Goal: Task Accomplishment & Management: Use online tool/utility

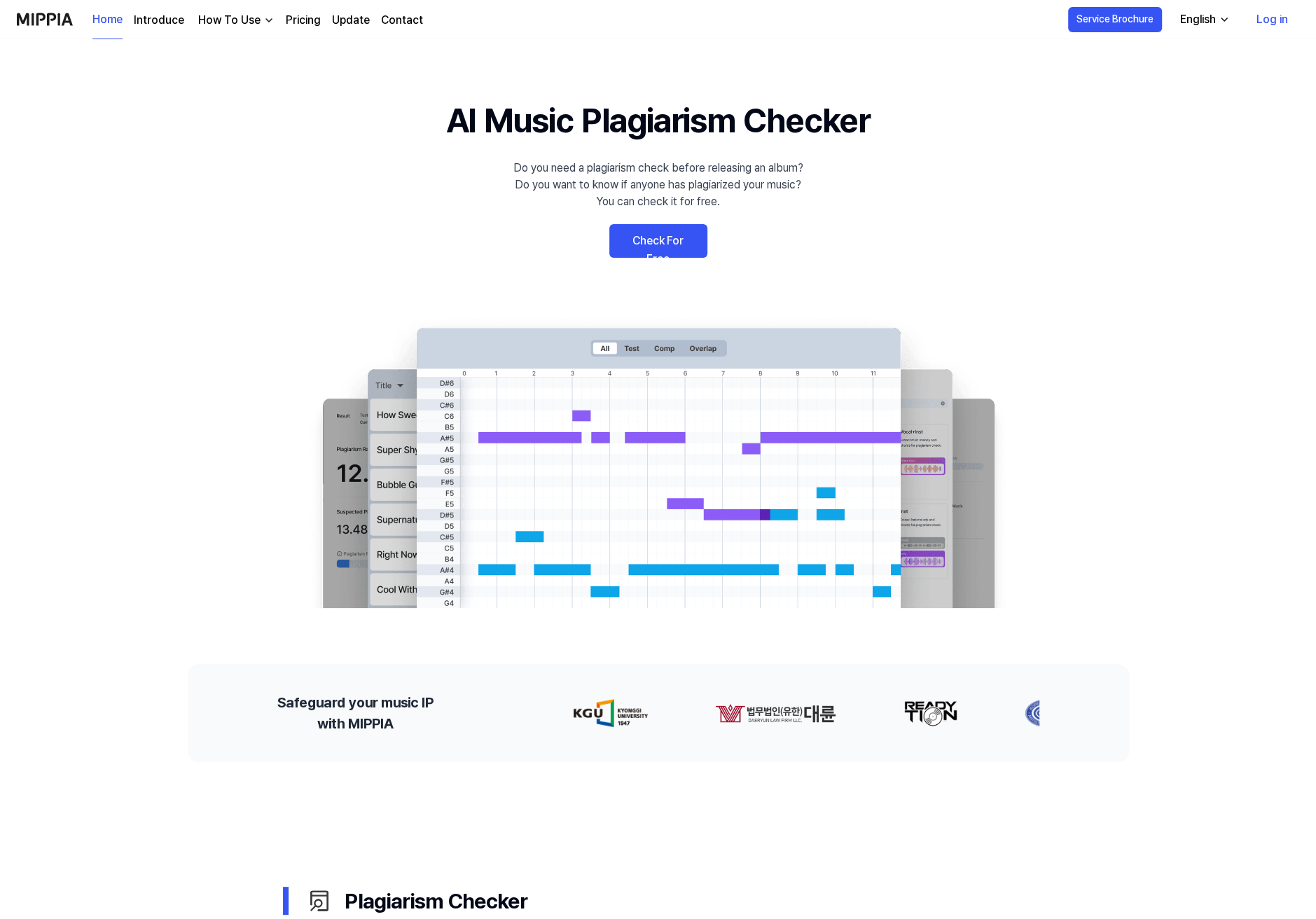
click at [637, 224] on link "Check For Free" at bounding box center [658, 241] width 98 height 34
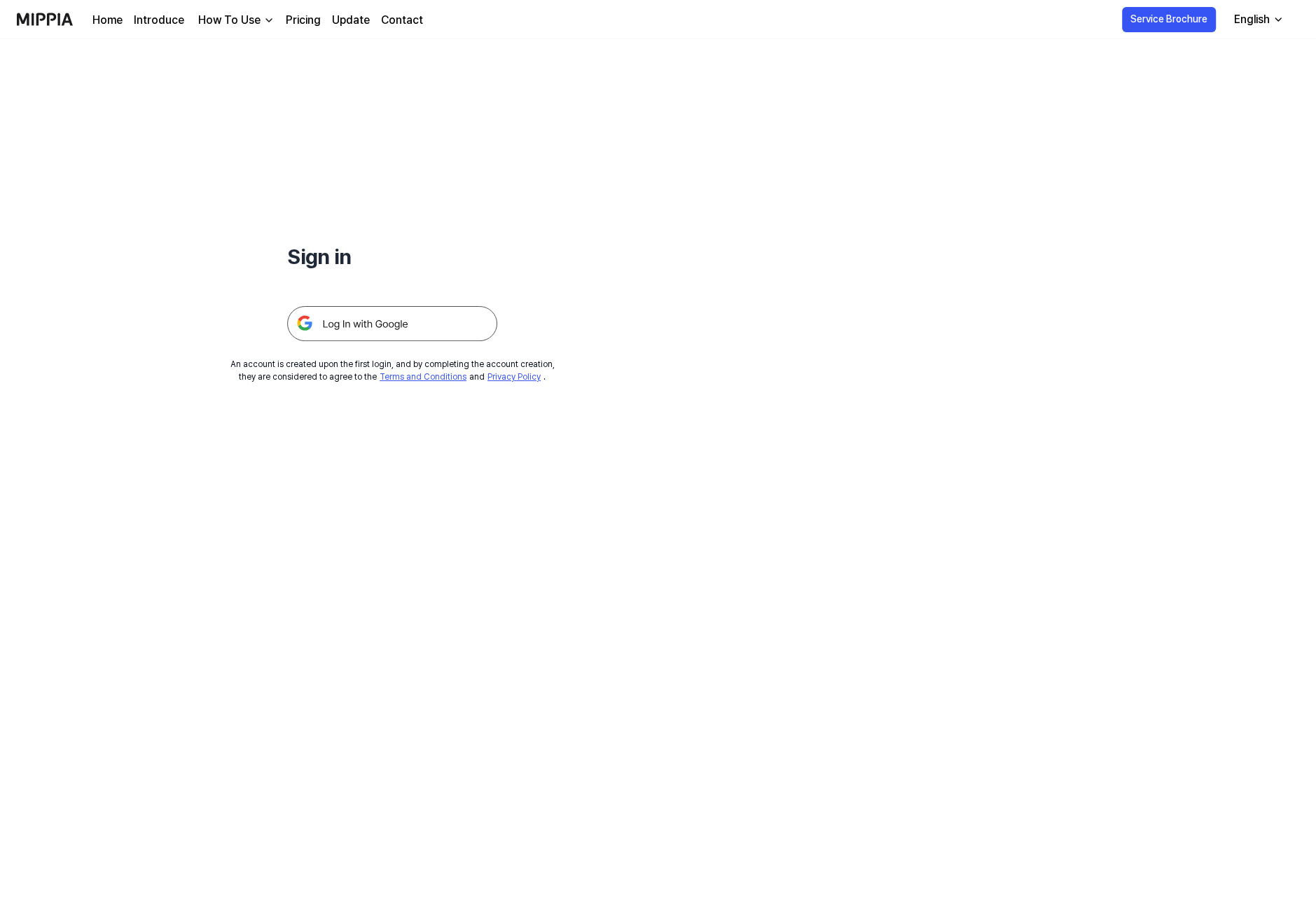
click at [347, 306] on img at bounding box center [392, 324] width 210 height 35
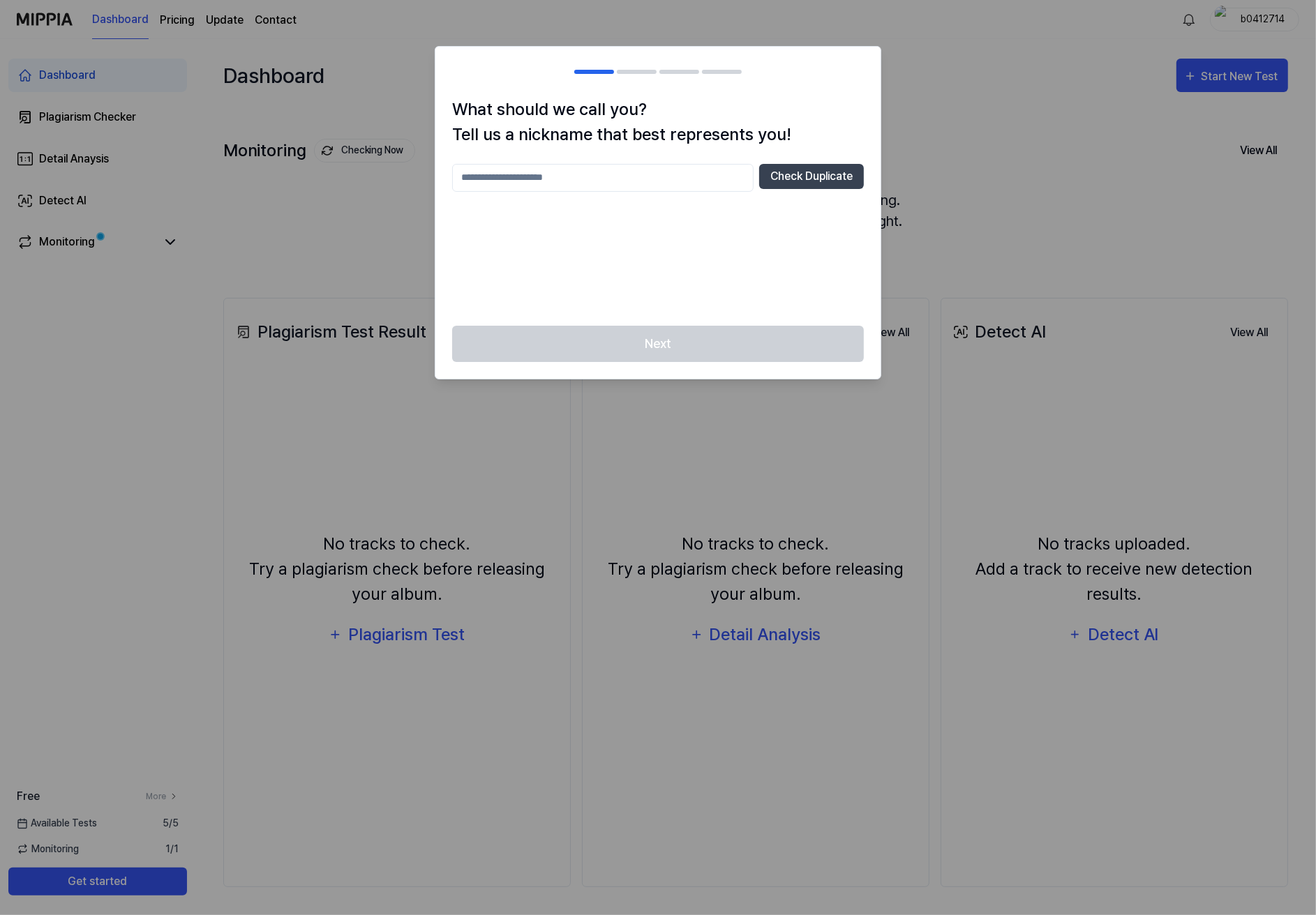
click at [623, 164] on input "text" at bounding box center [602, 178] width 301 height 28
type input "*******"
click at [840, 165] on button "Check Duplicate" at bounding box center [811, 177] width 104 height 25
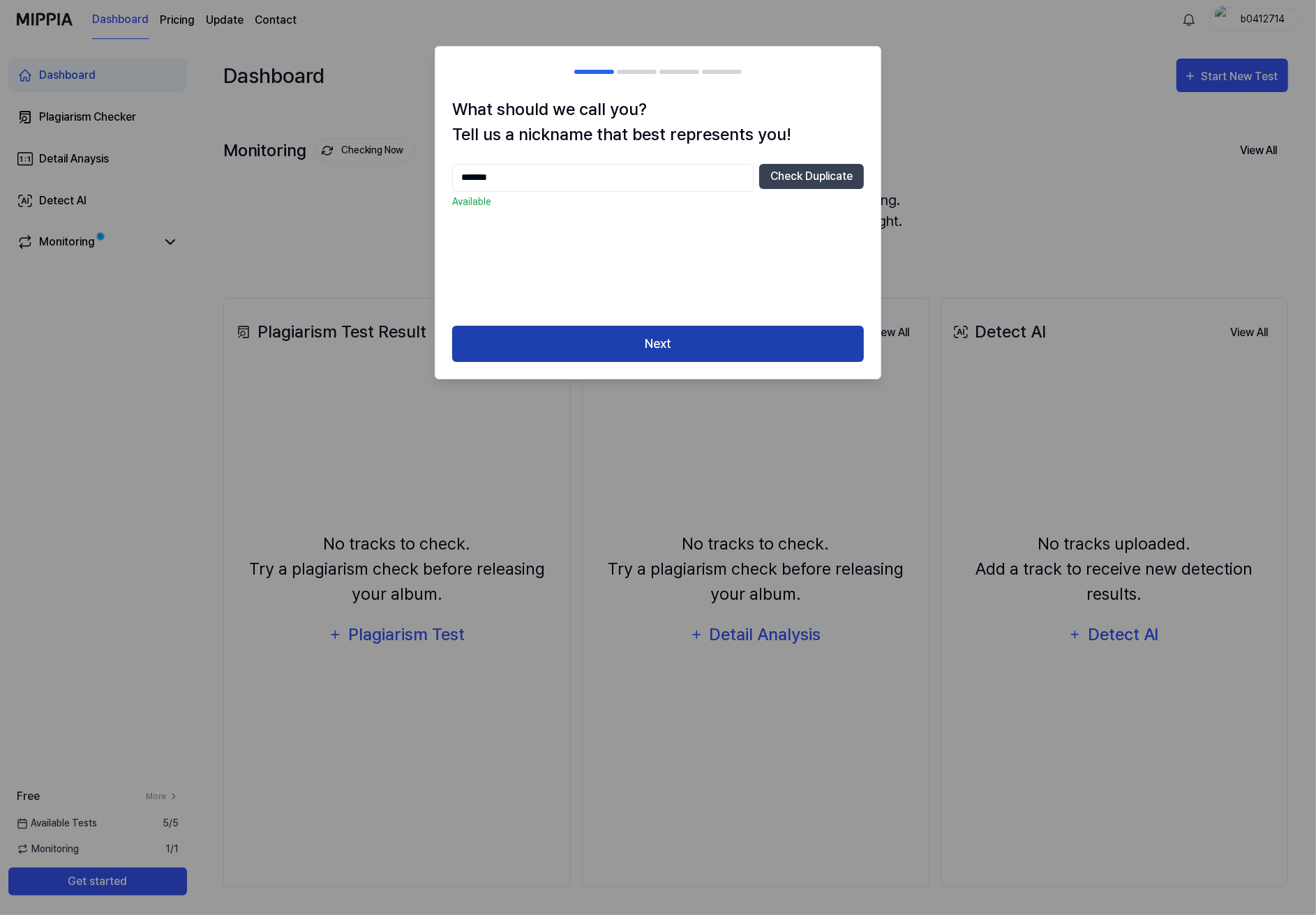
click at [734, 325] on button "Next" at bounding box center [658, 344] width 412 height 37
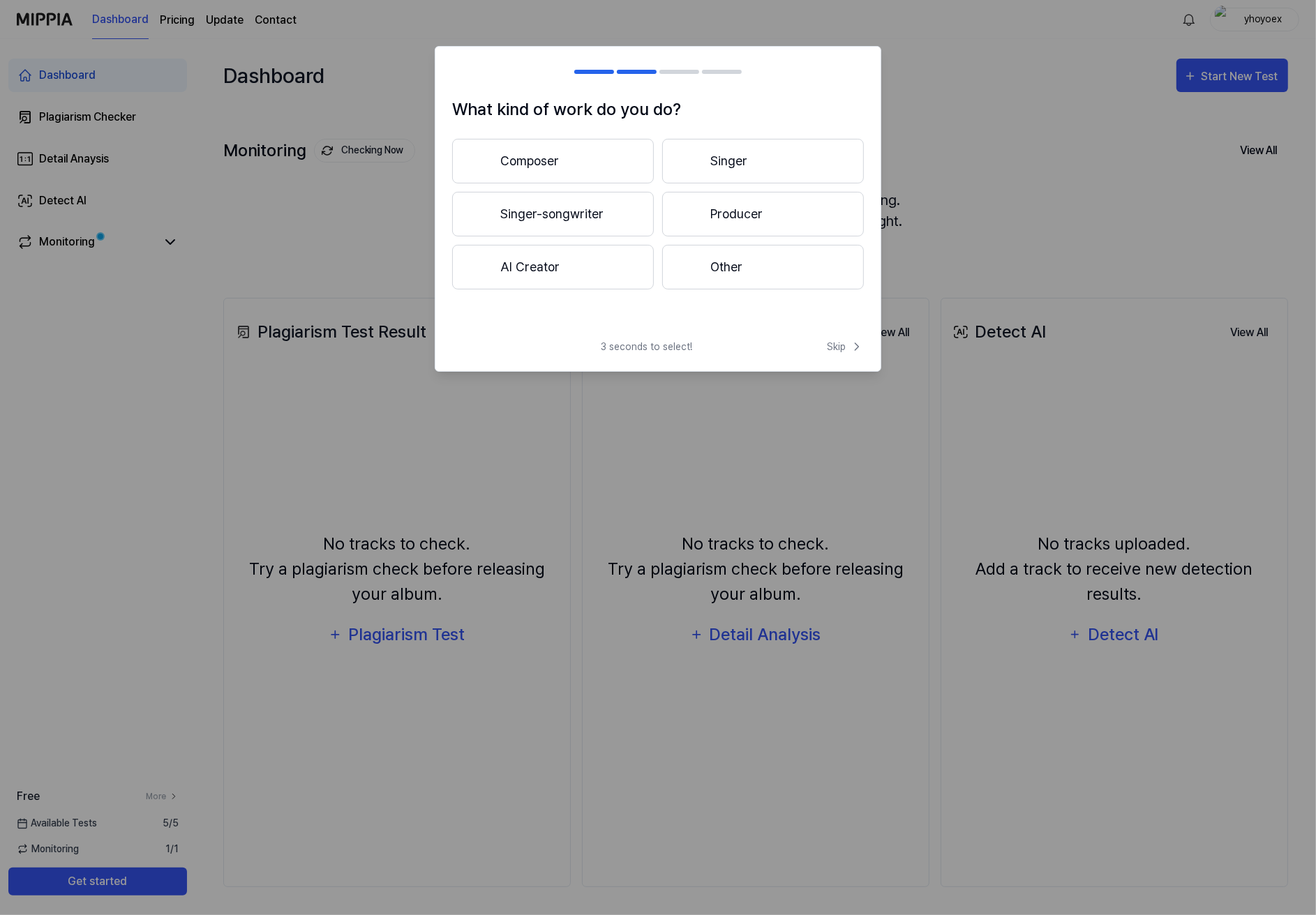
click at [608, 152] on button "Composer" at bounding box center [553, 161] width 201 height 45
click at [591, 204] on button "Less than 3 years" at bounding box center [553, 214] width 201 height 45
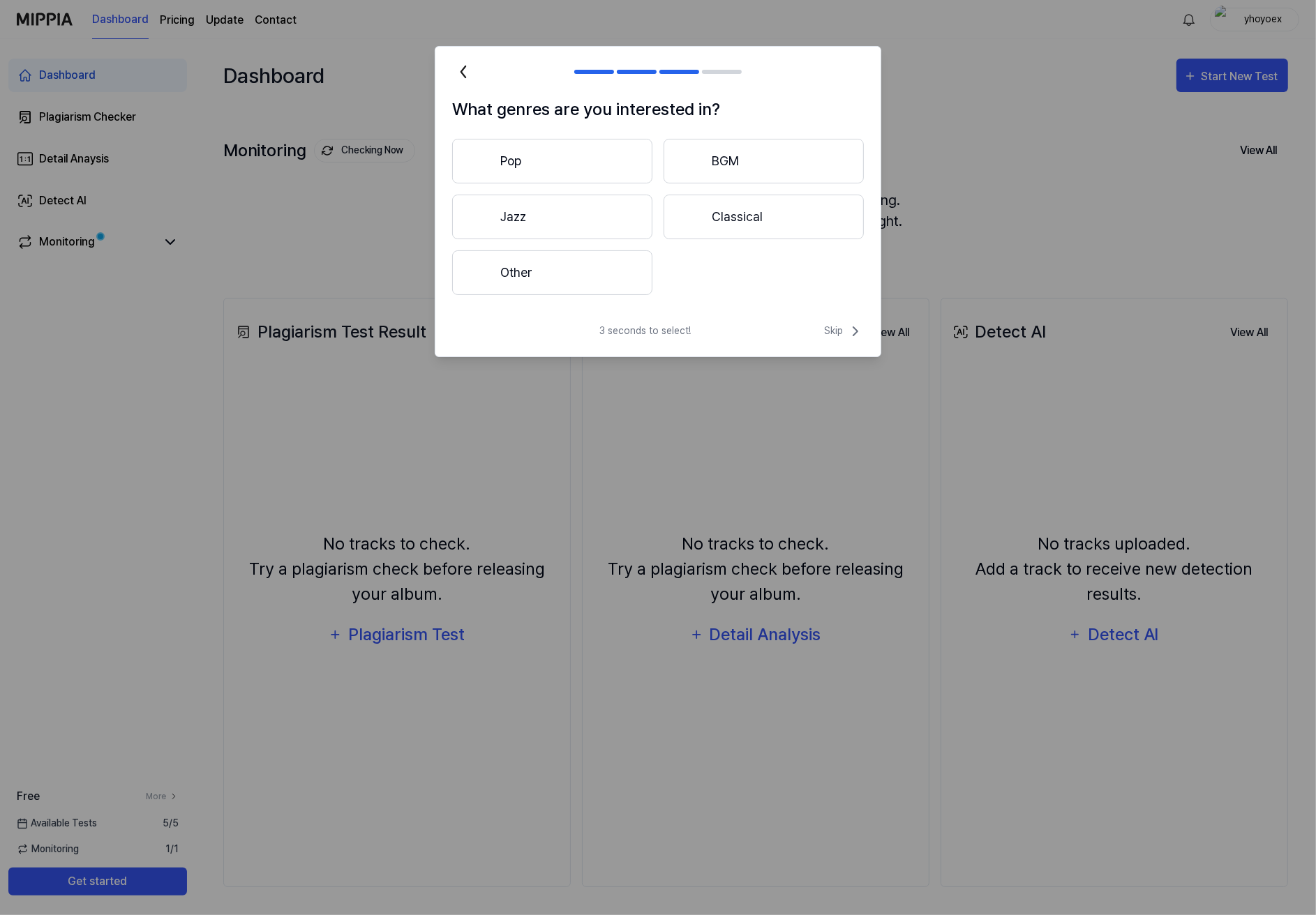
click at [580, 150] on button "Pop" at bounding box center [552, 161] width 200 height 45
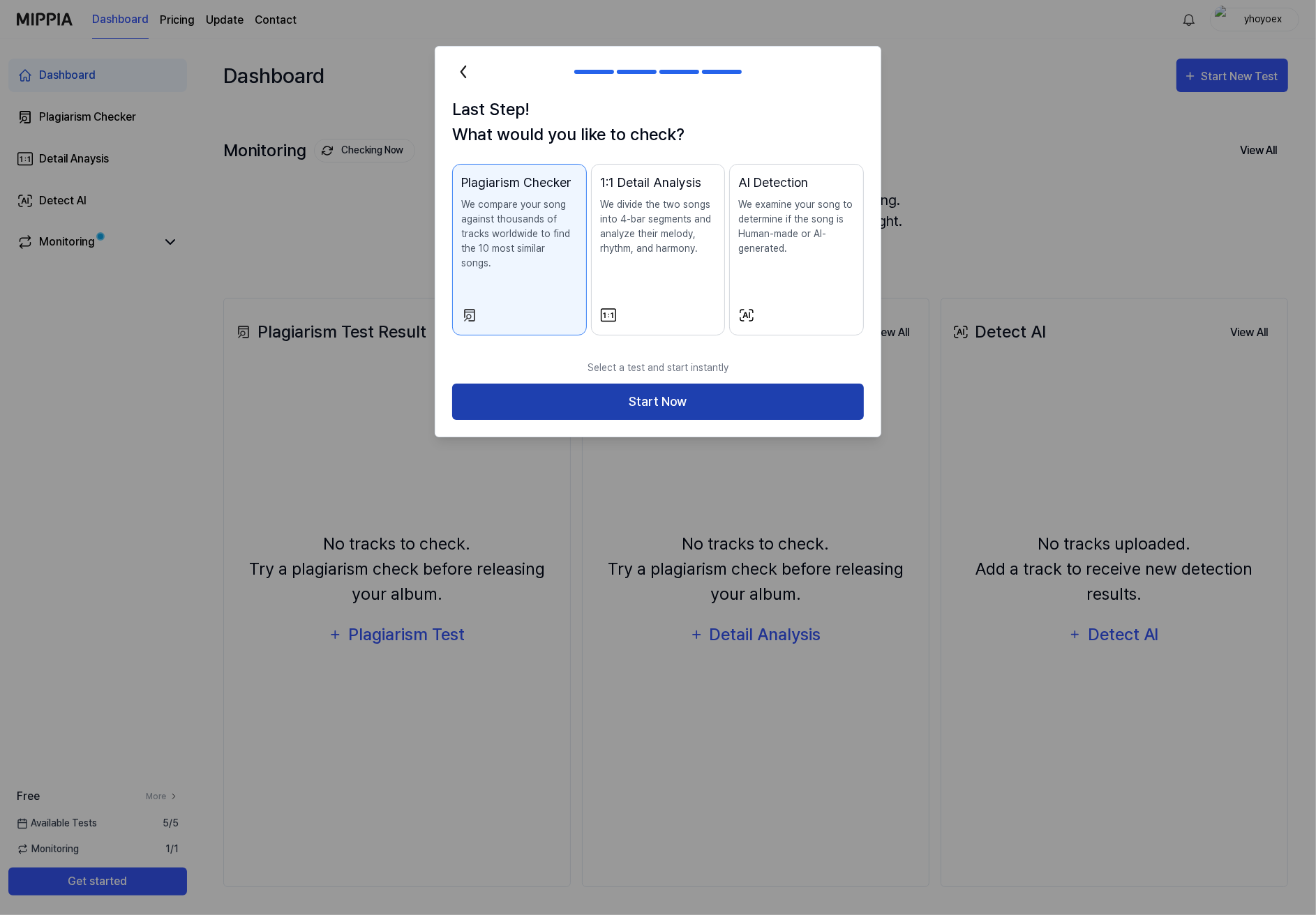
click at [582, 384] on button "Start Now" at bounding box center [658, 402] width 412 height 37
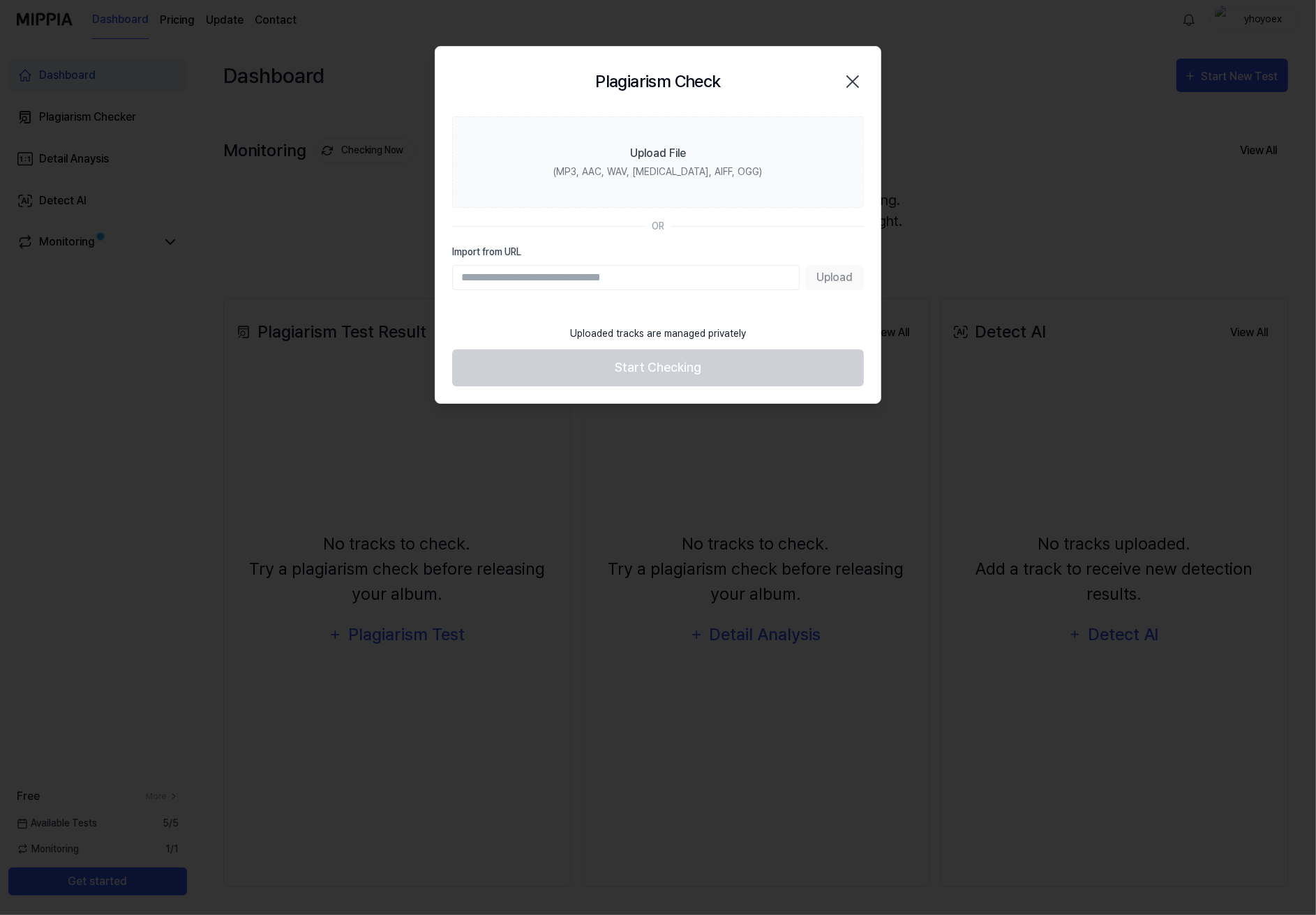
click at [546, 265] on input "Import from URL" at bounding box center [626, 277] width 347 height 25
click at [788, 80] on div "Plagiarism Check Close" at bounding box center [658, 82] width 412 height 36
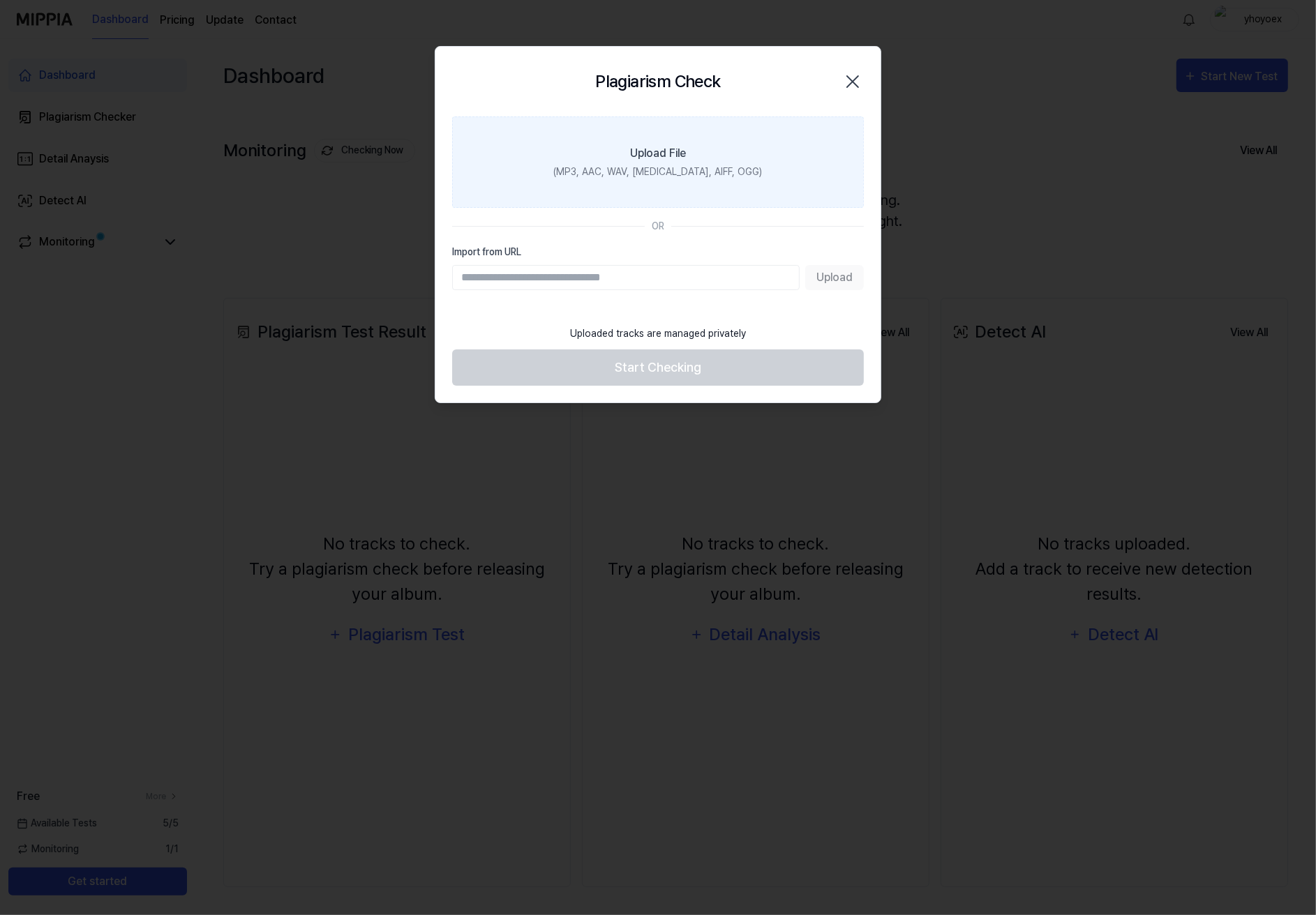
click at [642, 165] on div "(MP3, AAC, WAV, [MEDICAL_DATA], AIFF, OGG)" at bounding box center [658, 172] width 209 height 15
click at [0, 0] on input "Upload File (MP3, AAC, WAV, [MEDICAL_DATA], AIFF, OGG)" at bounding box center [0, 0] width 0 height 0
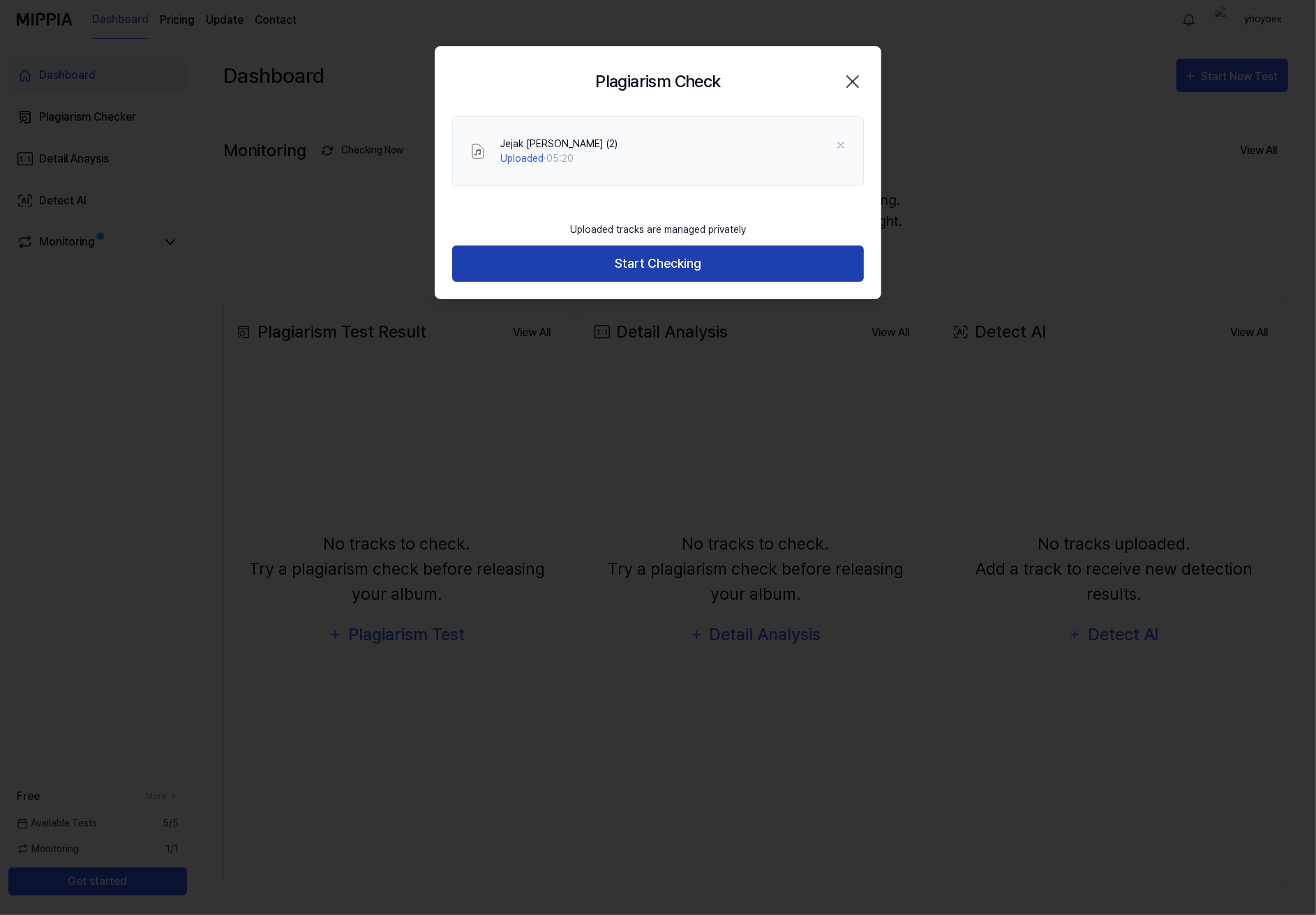
click at [619, 245] on button "Start Checking" at bounding box center [658, 263] width 412 height 37
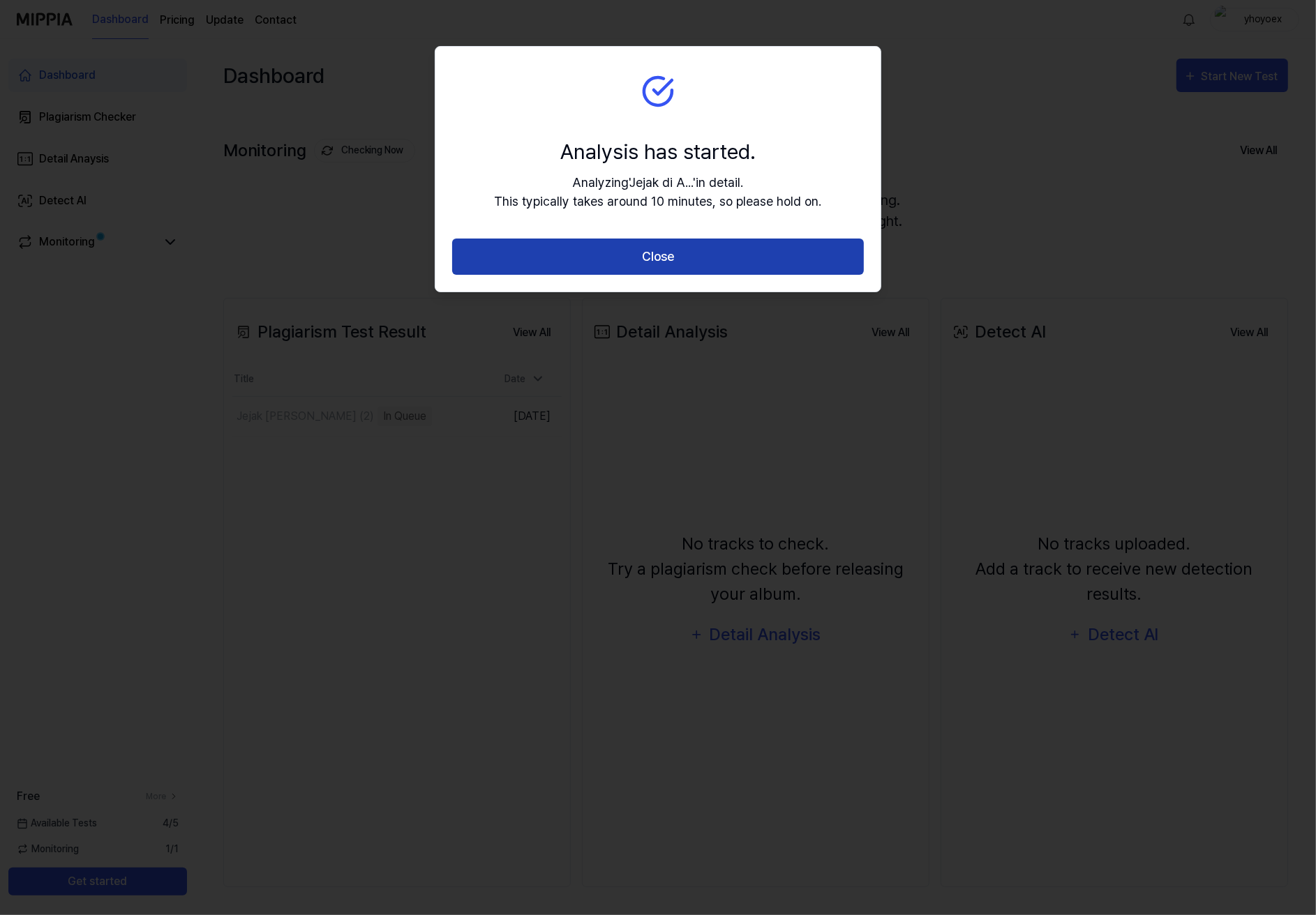
click at [654, 240] on button "Close" at bounding box center [658, 257] width 412 height 37
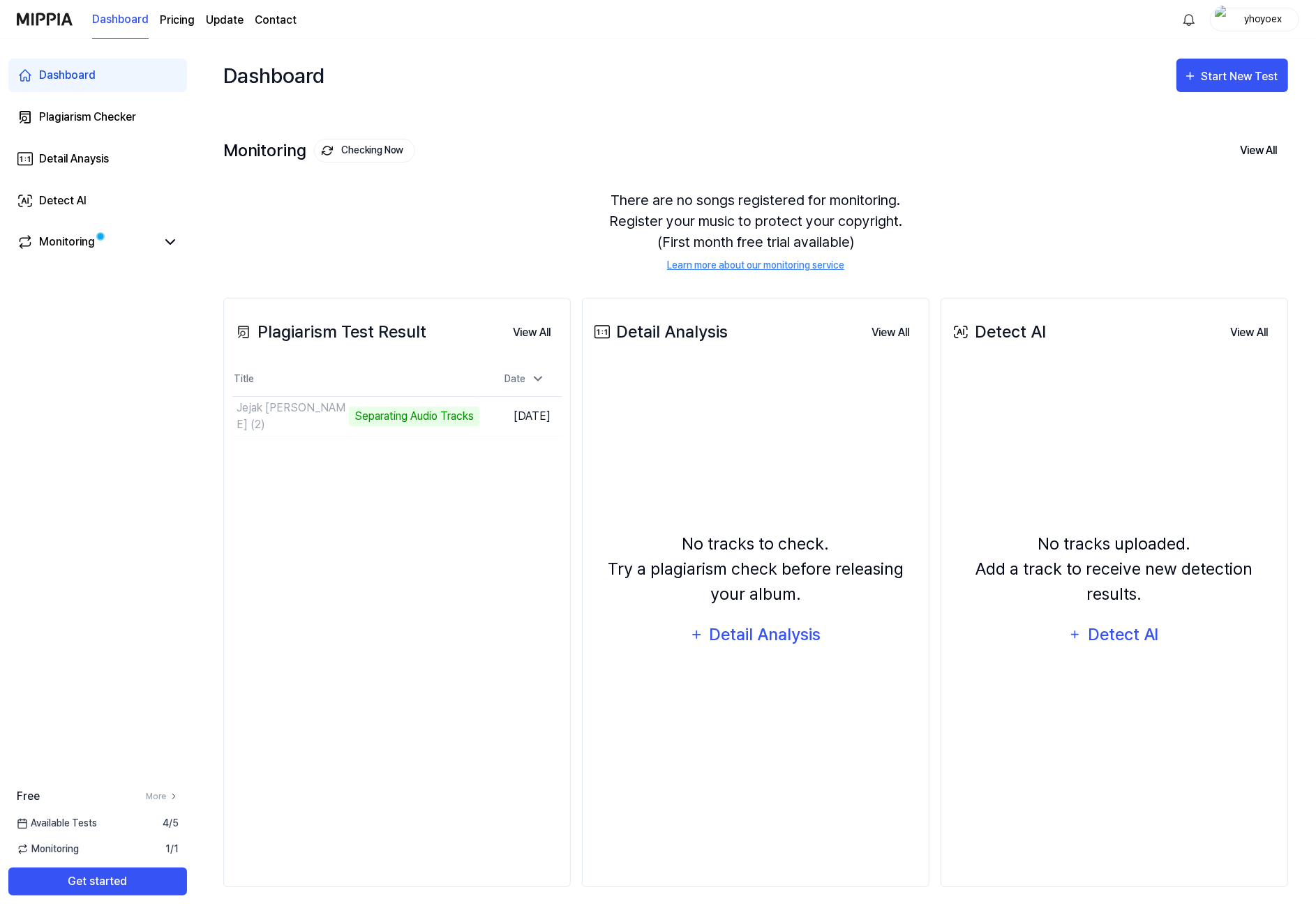
click at [429, 497] on div "Plagiarism Test Result View All Plagiarism Test Result Title Date Jejak [PERSON…" at bounding box center [397, 592] width 347 height 590
click at [424, 498] on div "Plagiarism Test Result View All Plagiarism Test Result Title Date Jejak [PERSON…" at bounding box center [397, 592] width 347 height 590
click at [309, 576] on div "Plagiarism Test Result View All Plagiarism Test Result Title Date Jejak [PERSON…" at bounding box center [397, 592] width 347 height 590
click at [401, 590] on div "Plagiarism Test Result View All Plagiarism Test Result Title Date Jejak [PERSON…" at bounding box center [397, 592] width 347 height 590
click at [1093, 622] on div "Detect AI" at bounding box center [1123, 635] width 74 height 26
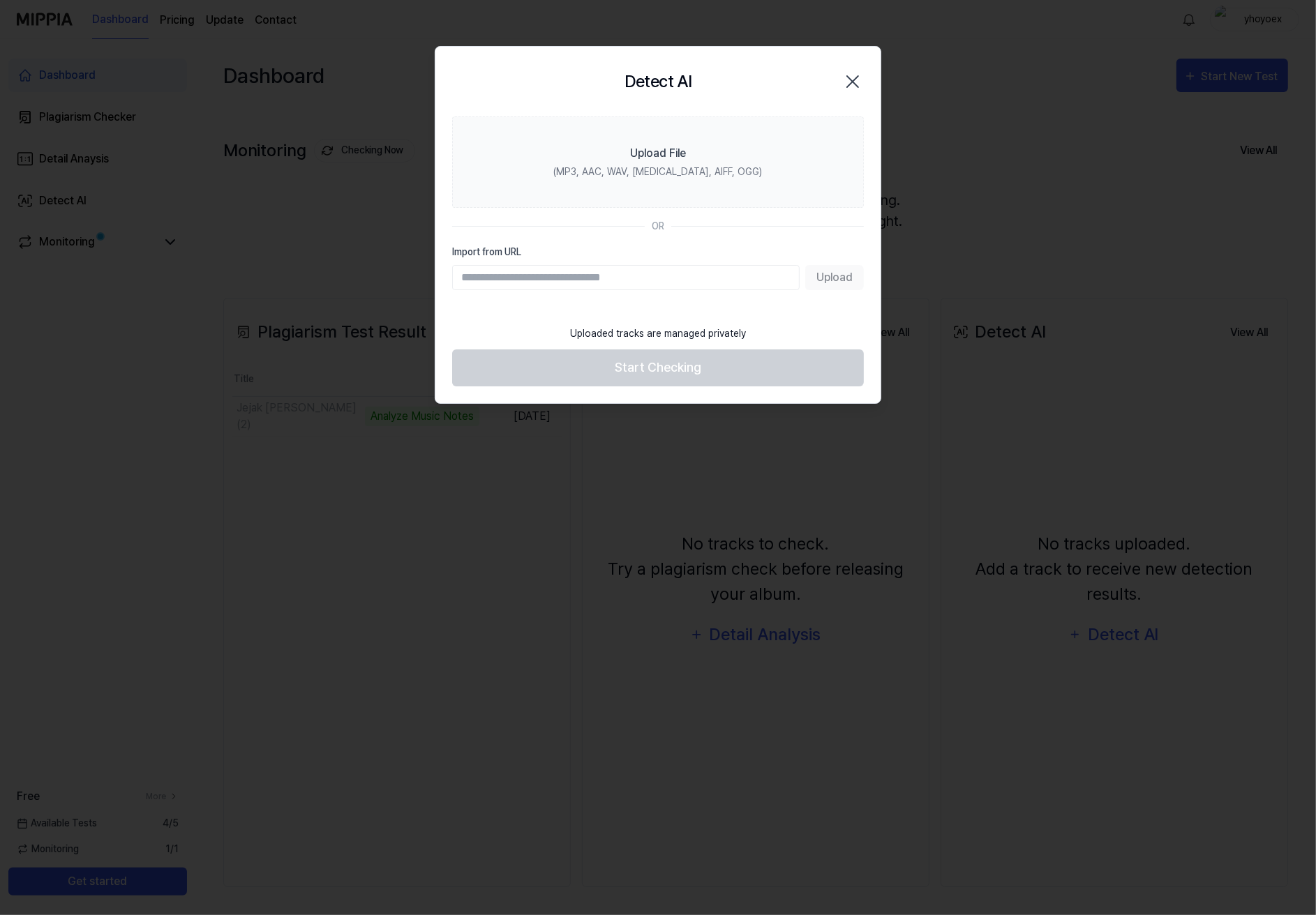
click at [855, 80] on icon "button" at bounding box center [853, 82] width 23 height 23
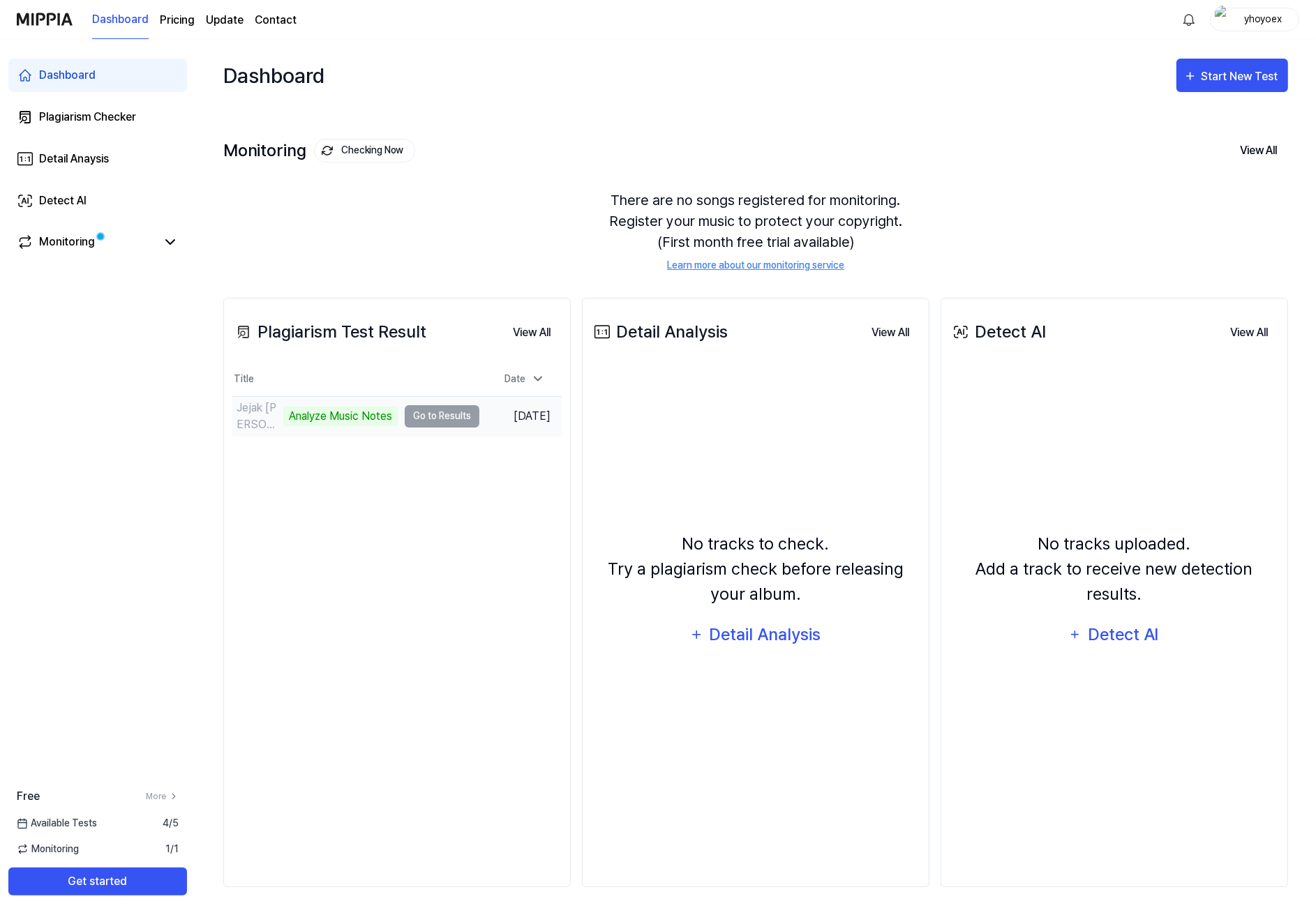
click at [427, 397] on td "Jejak [PERSON_NAME] (2) Analyze Music Notes Go to Results" at bounding box center [355, 417] width 247 height 39
click at [512, 396] on td "[DATE]" at bounding box center [520, 416] width 82 height 39
click at [336, 406] on div "Analyze Music Notes" at bounding box center [340, 416] width 115 height 20
click at [324, 449] on div "Plagiarism Test Result View All Plagiarism Test Result Title Date Jejak [PERSON…" at bounding box center [397, 592] width 347 height 590
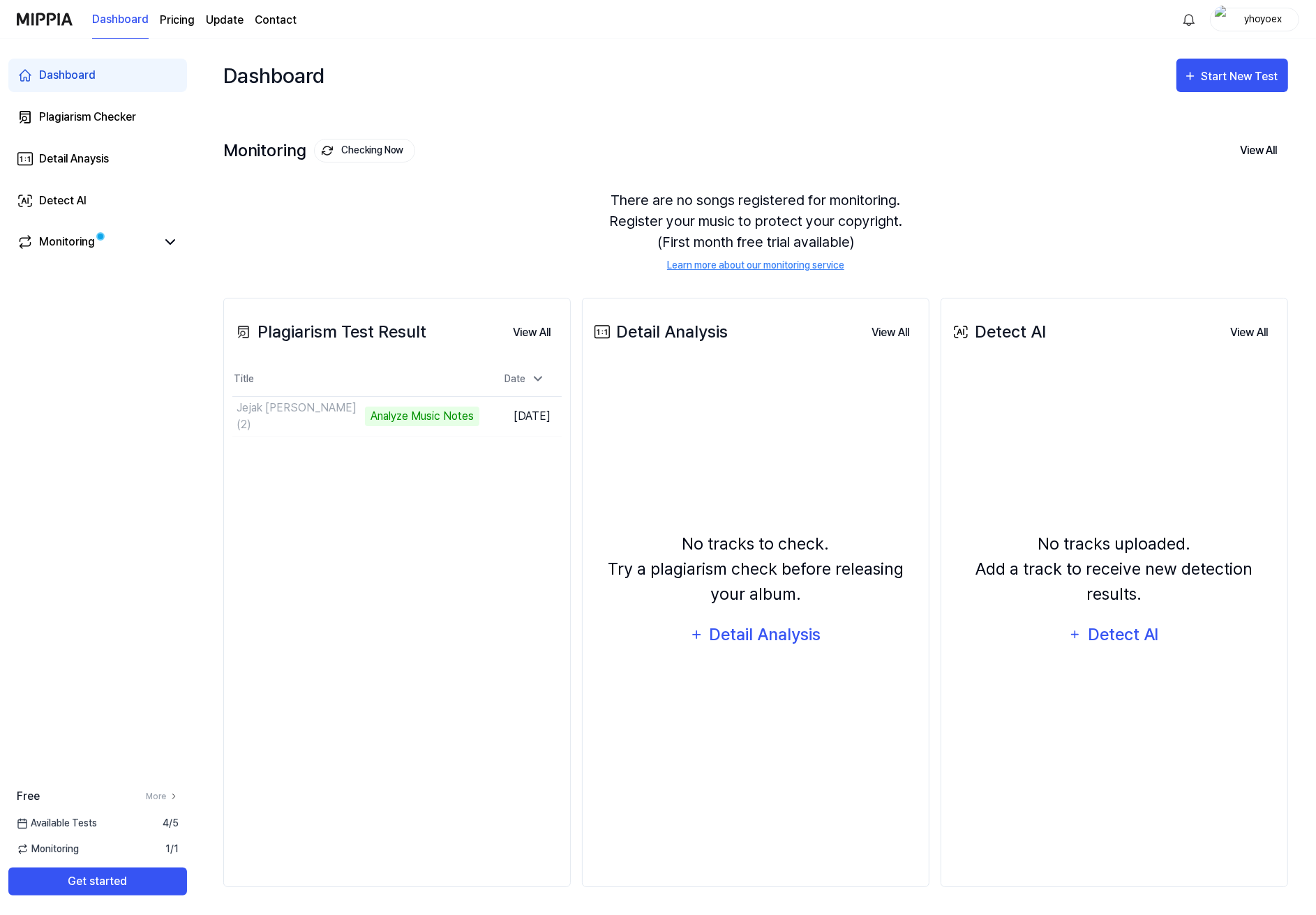
click at [357, 462] on div "Plagiarism Test Result View All Plagiarism Test Result Title Date Jejak [PERSON…" at bounding box center [397, 592] width 347 height 590
click at [357, 461] on div "Plagiarism Test Result View All Plagiarism Test Result Title Date Jejak [PERSON…" at bounding box center [397, 592] width 347 height 590
click at [371, 463] on div "Plagiarism Test Result View All Plagiarism Test Result Title Date Jejak [PERSON…" at bounding box center [397, 592] width 347 height 590
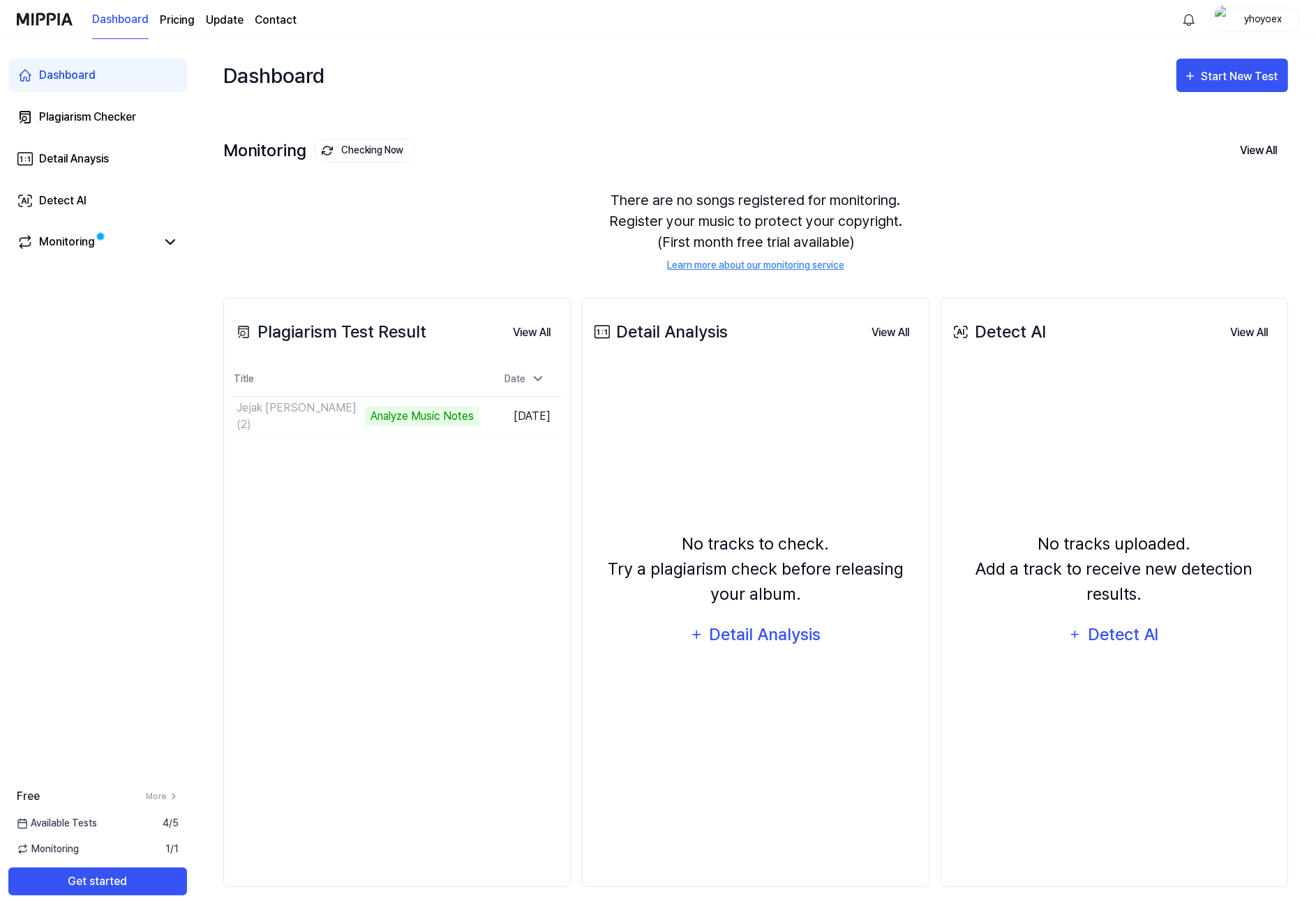
click at [371, 463] on div "Plagiarism Test Result View All Plagiarism Test Result Title Date Jejak [PERSON…" at bounding box center [397, 592] width 347 height 590
click at [370, 466] on div "Plagiarism Test Result View All Plagiarism Test Result Title Date Jejak [PERSON…" at bounding box center [397, 592] width 347 height 590
click at [1242, 319] on button "View All" at bounding box center [1249, 333] width 60 height 28
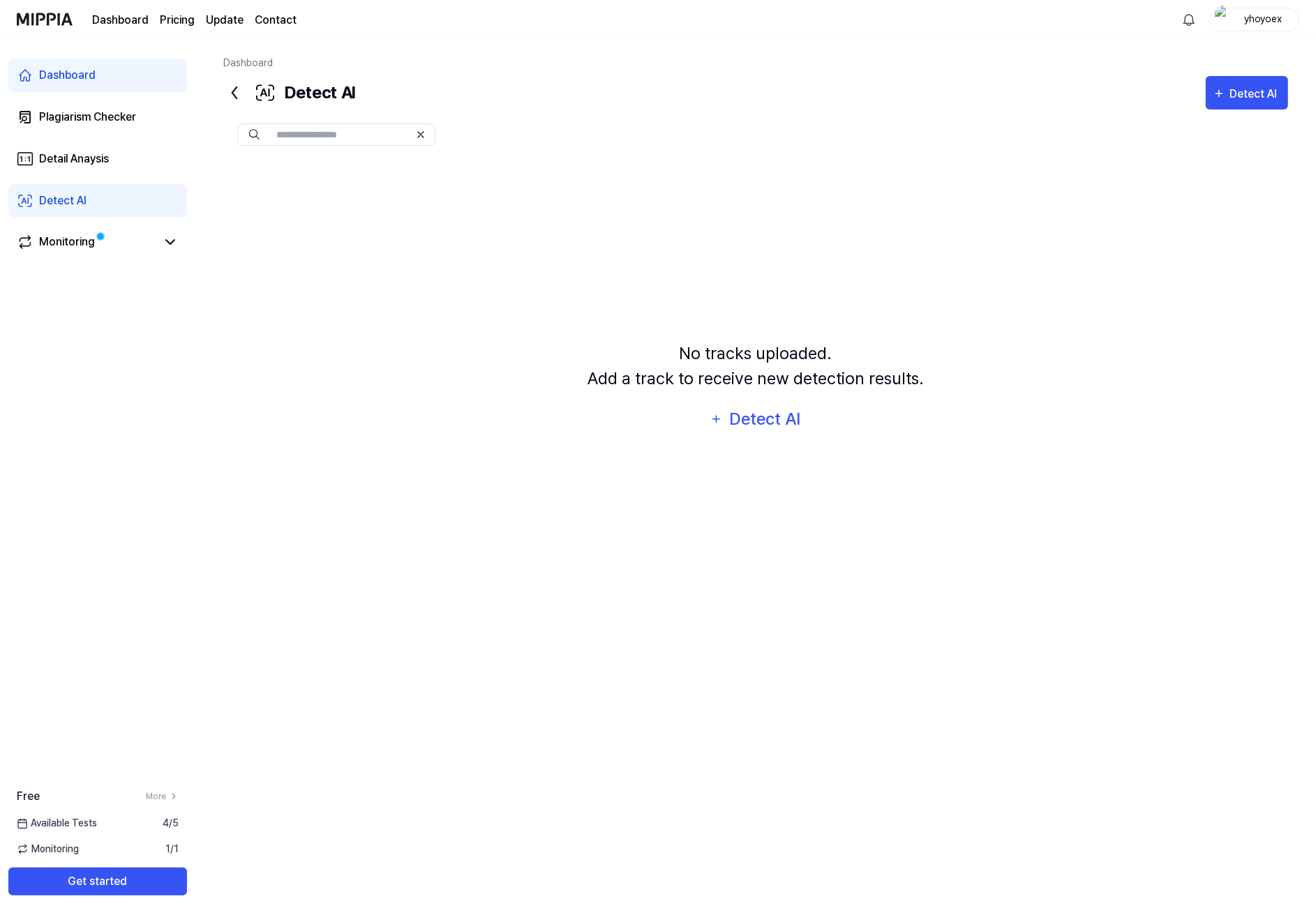
click at [223, 85] on icon at bounding box center [234, 93] width 23 height 23
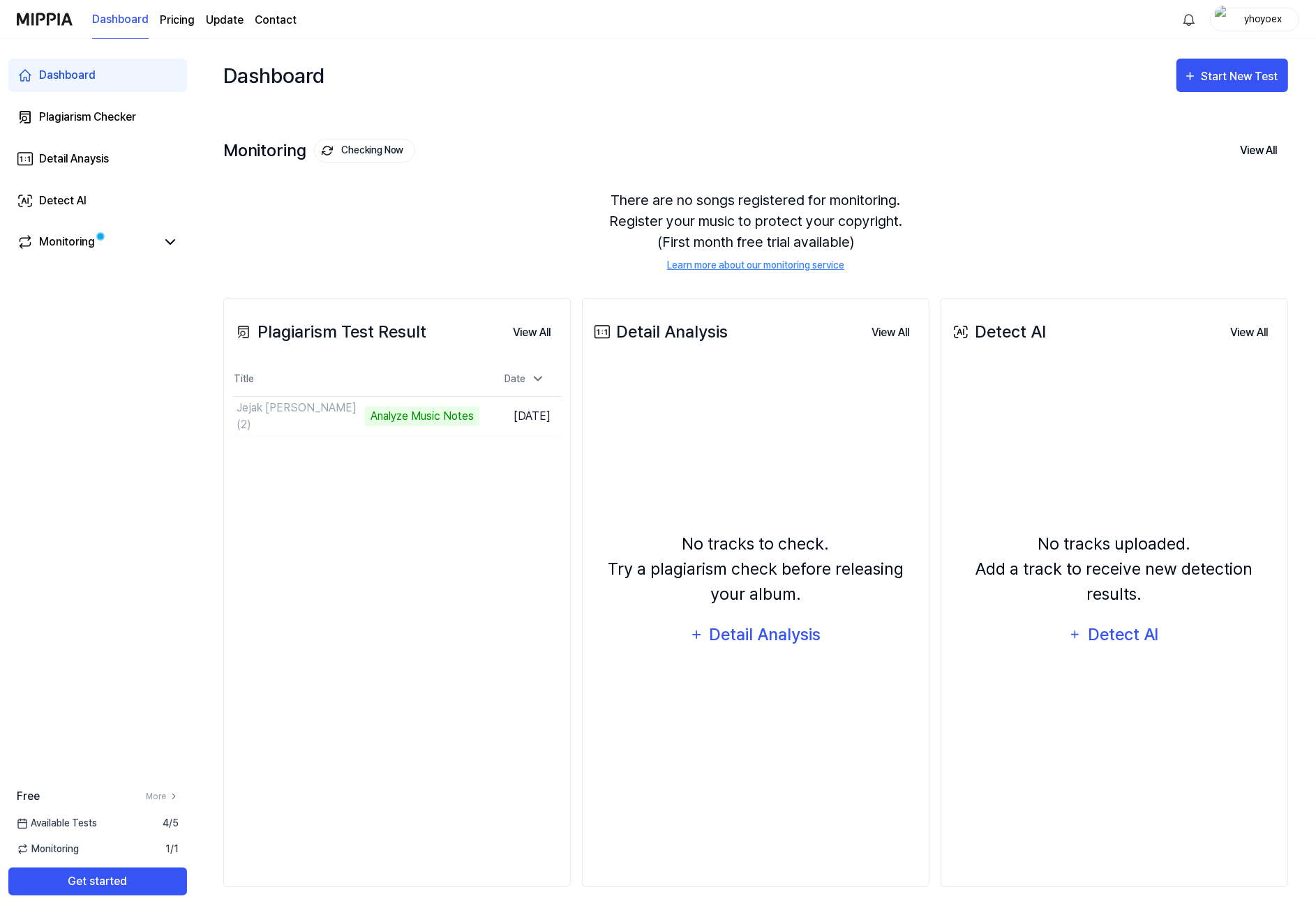
click at [358, 477] on div "Plagiarism Test Result View All Plagiarism Test Result Title Date Jejak [PERSON…" at bounding box center [397, 592] width 347 height 590
click at [372, 449] on div "Plagiarism Test Result View All Plagiarism Test Result Title Date Jejak [PERSON…" at bounding box center [397, 592] width 347 height 590
click at [352, 515] on div "Plagiarism Test Result View All Plagiarism Test Result Title Date Jejak [PERSON…" at bounding box center [397, 592] width 347 height 590
click at [429, 405] on button "Go to Results" at bounding box center [442, 416] width 74 height 23
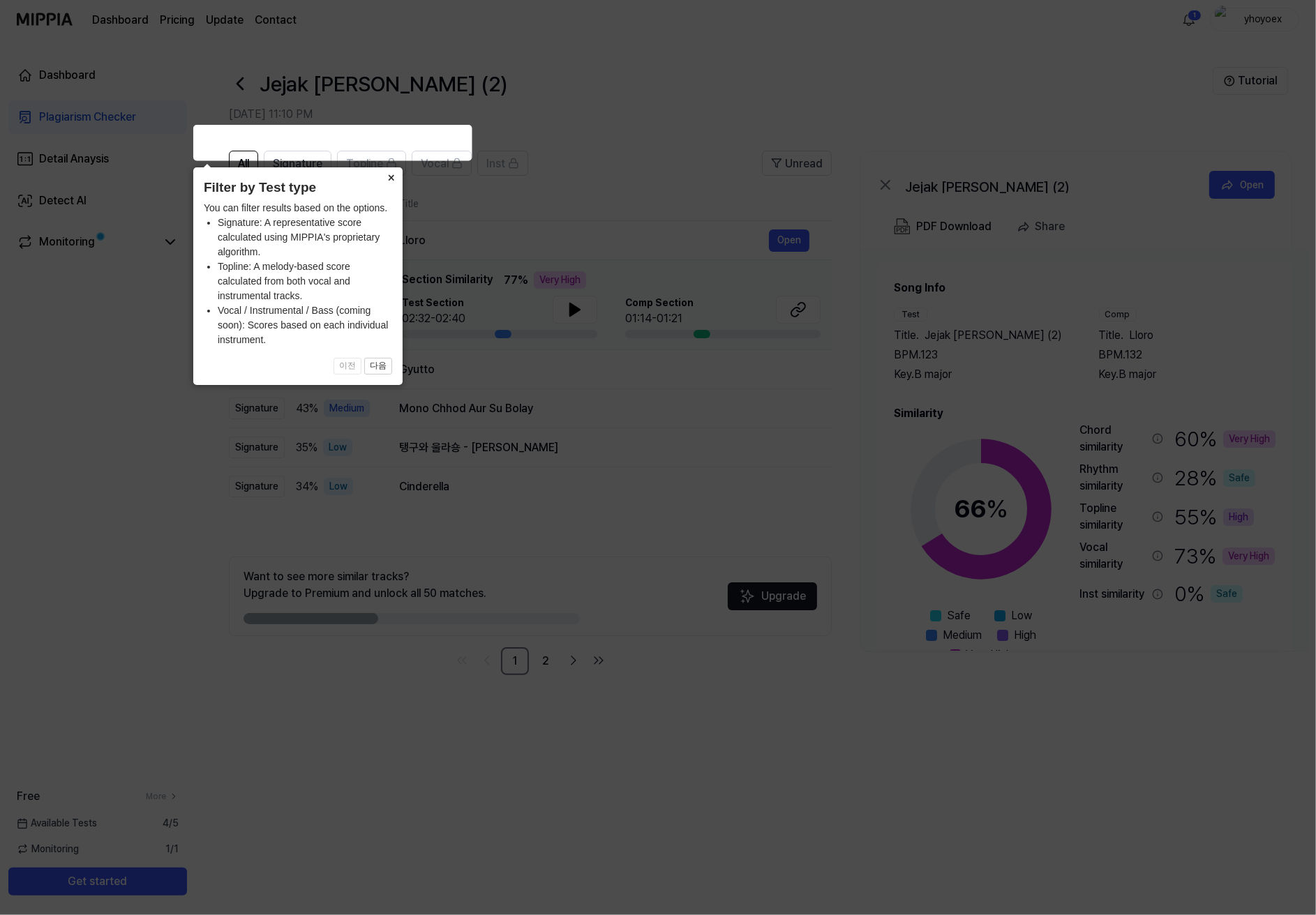
click at [393, 180] on button "×" at bounding box center [391, 177] width 23 height 20
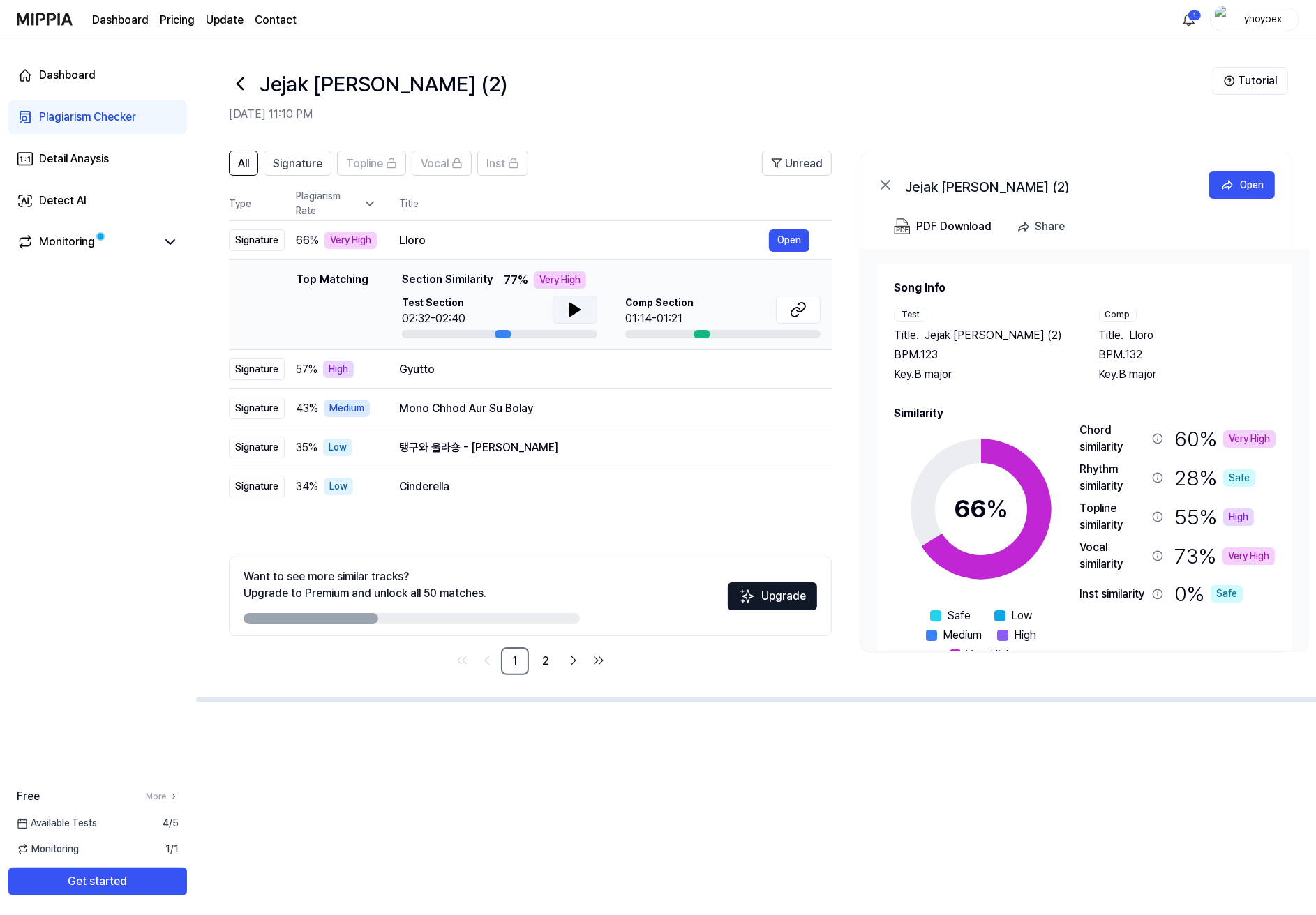
click at [583, 301] on icon at bounding box center [574, 309] width 17 height 17
click at [579, 304] on icon at bounding box center [577, 309] width 3 height 11
click at [809, 229] on button "Open" at bounding box center [788, 240] width 40 height 23
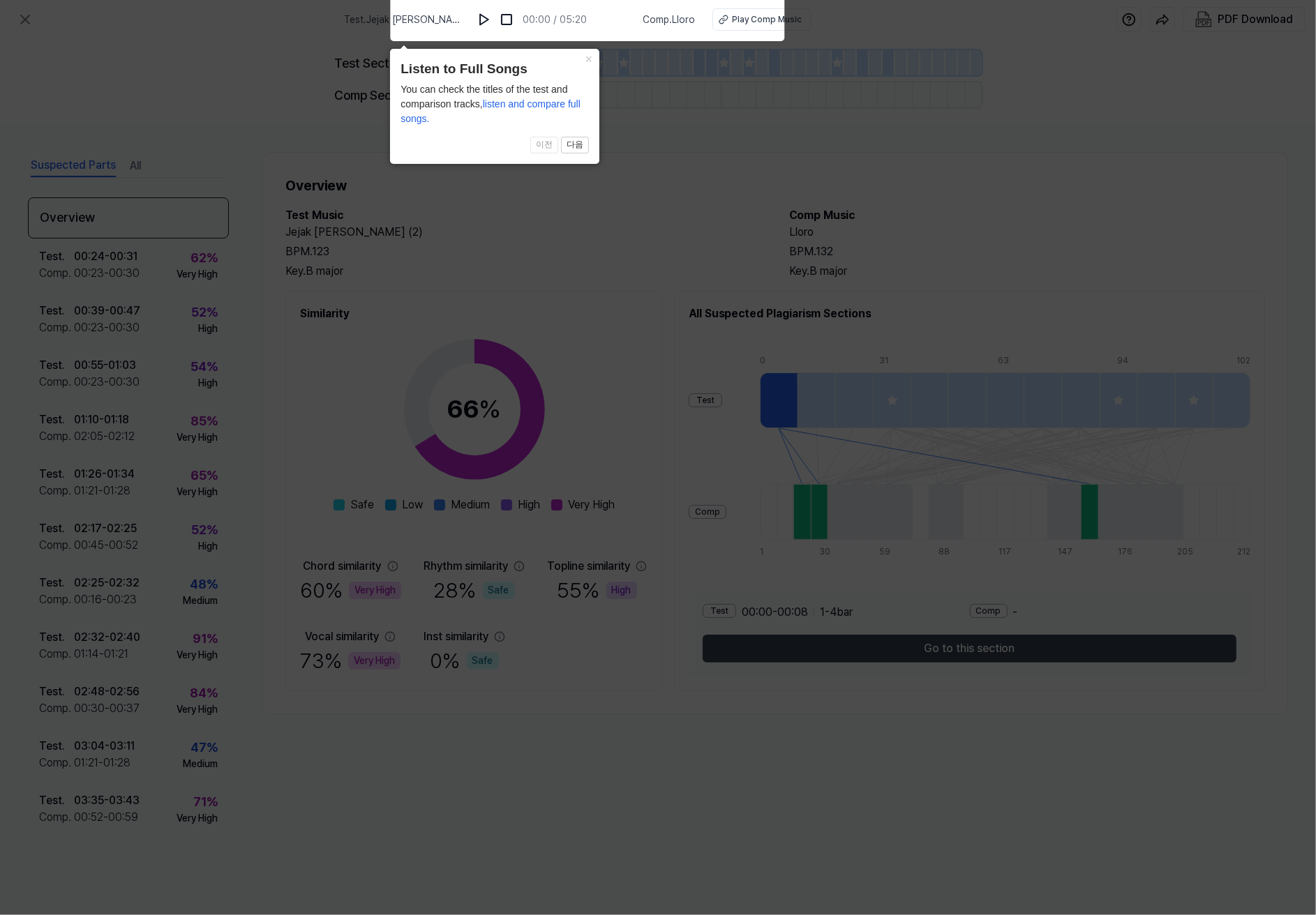
click at [555, 224] on icon at bounding box center [658, 453] width 1316 height 922
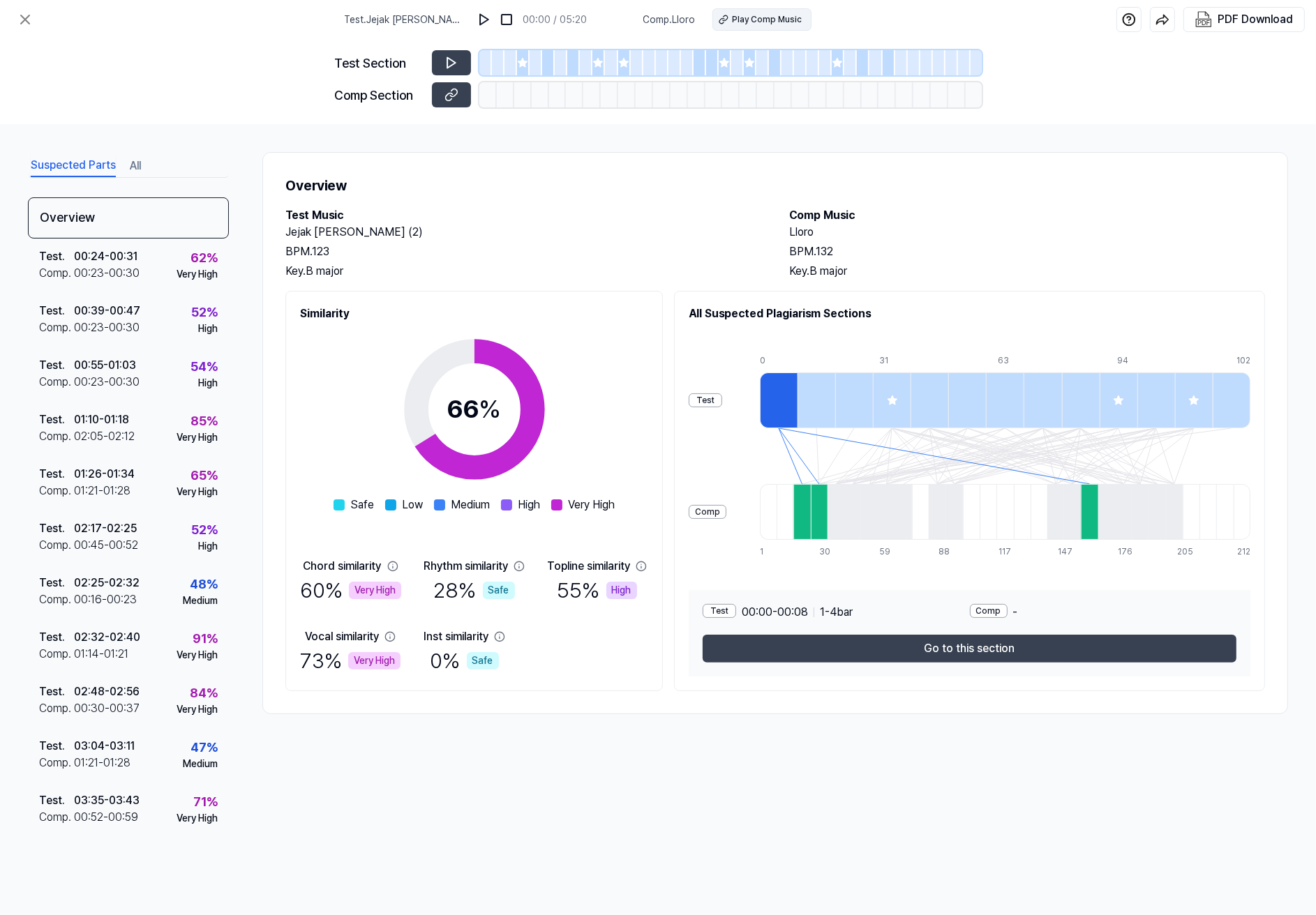
click at [733, 18] on div "Play Comp Music" at bounding box center [768, 19] width 70 height 12
